Goal: Entertainment & Leisure: Consume media (video, audio)

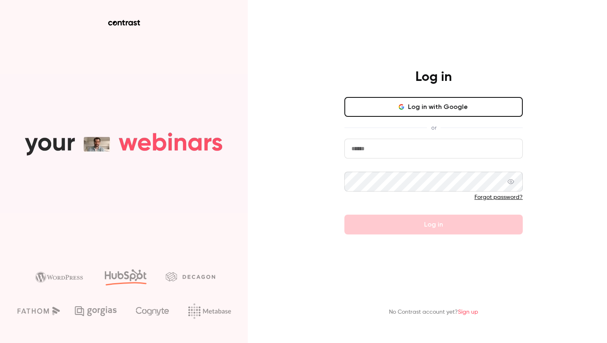
click at [450, 109] on button "Log in with Google" at bounding box center [434, 107] width 178 height 20
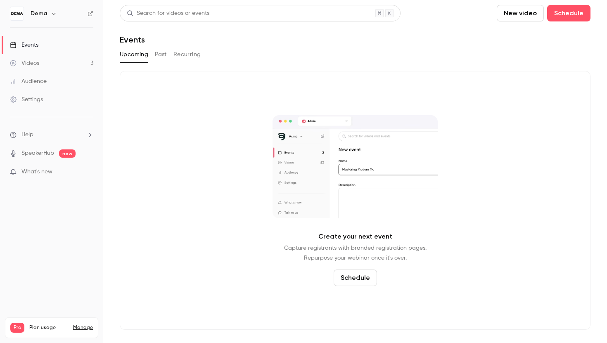
click at [58, 65] on link "Videos 3" at bounding box center [51, 63] width 103 height 18
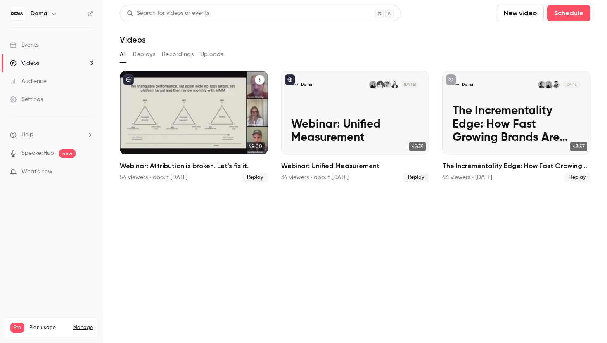
click at [188, 168] on h2 "Webinar: Attribution is broken. Let's fix it." at bounding box center [194, 166] width 148 height 10
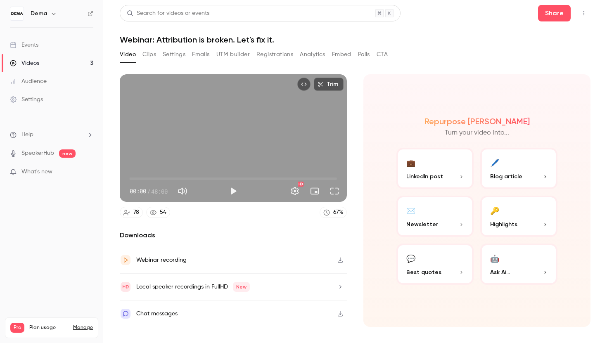
click at [269, 59] on button "Registrations" at bounding box center [275, 54] width 37 height 13
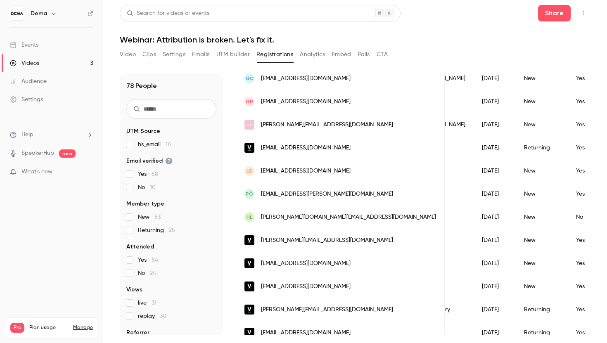
scroll to position [0, 76]
